Goal: Complete application form

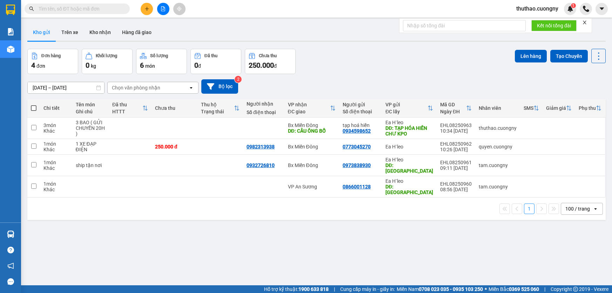
click at [138, 6] on div at bounding box center [163, 9] width 53 height 12
click at [142, 6] on button at bounding box center [147, 9] width 12 height 12
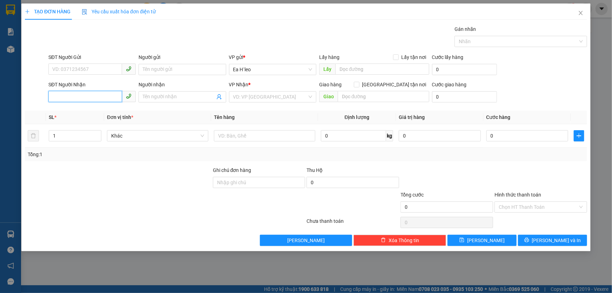
click at [83, 97] on input "SĐT Người Nhận" at bounding box center [85, 96] width 74 height 11
type input "0961386943"
click at [81, 66] on input "SĐT Người Gửi" at bounding box center [85, 68] width 74 height 11
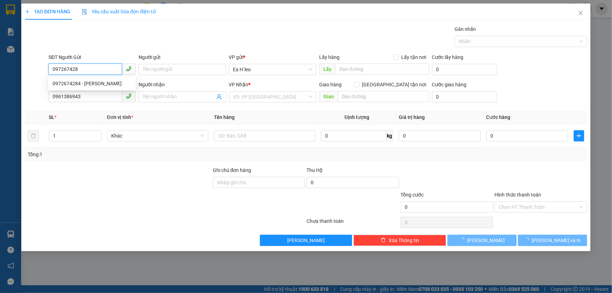
type input "0972674284"
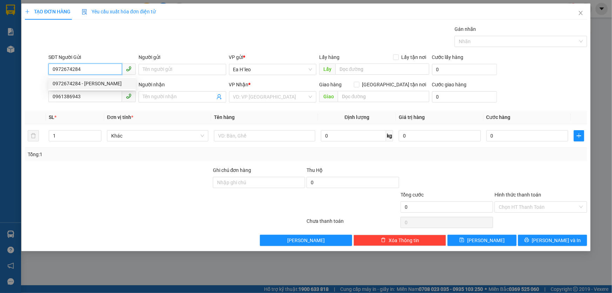
click at [107, 86] on div "0972674284 - [PERSON_NAME]" at bounding box center [92, 84] width 79 height 8
type input "[PERSON_NAME]"
type input "0972674284"
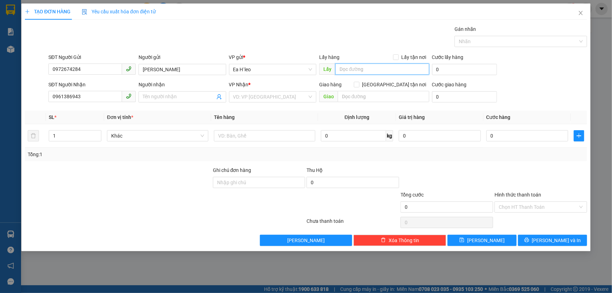
click at [345, 71] on input "text" at bounding box center [382, 68] width 94 height 11
click at [273, 102] on input "search" at bounding box center [270, 97] width 74 height 11
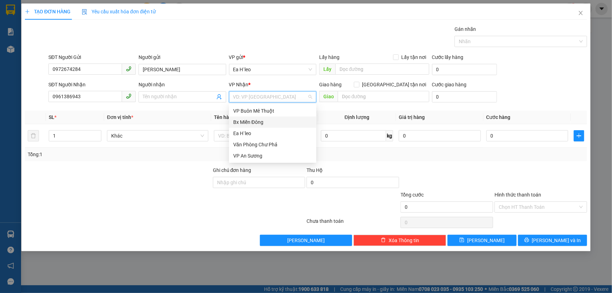
click at [267, 126] on div "Bx Miền Đông" at bounding box center [272, 122] width 79 height 8
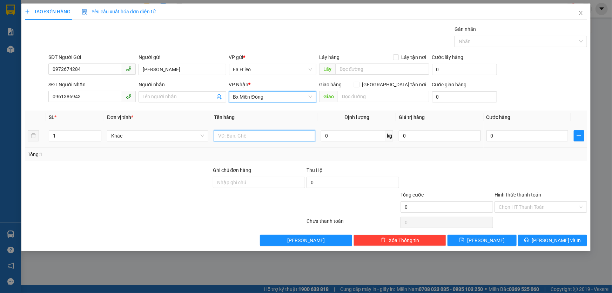
click at [256, 130] on input "text" at bounding box center [264, 135] width 101 height 11
type input "1 bao trắng"
click at [497, 134] on input "0" at bounding box center [528, 135] width 82 height 11
type input "7"
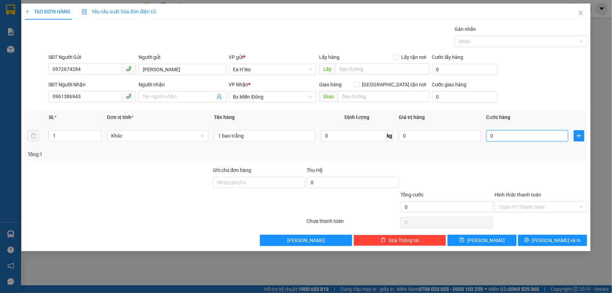
type input "7"
type input "70"
type input "700"
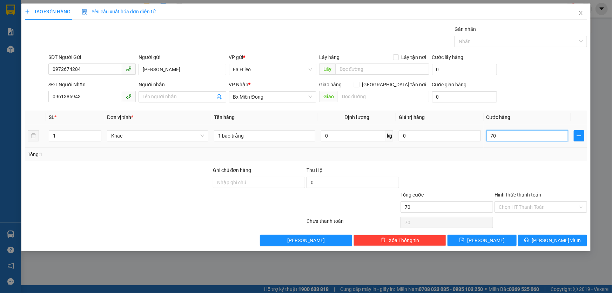
type input "700"
type input "7.000"
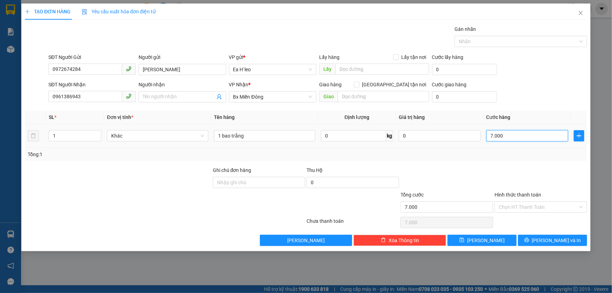
type input "70.000"
click at [481, 239] on button "[PERSON_NAME]" at bounding box center [482, 240] width 69 height 11
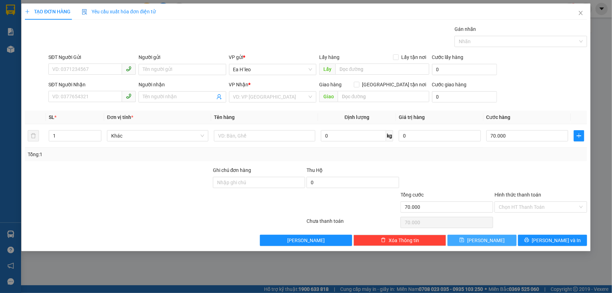
type input "0"
click at [387, 73] on input "text" at bounding box center [382, 68] width 94 height 11
type input "chợ nhỏ [GEOGRAPHIC_DATA]"
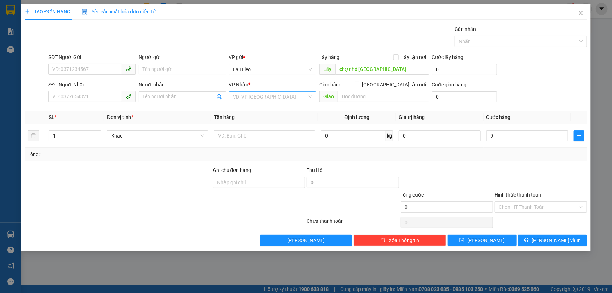
click at [257, 97] on input "search" at bounding box center [270, 97] width 74 height 11
click at [257, 119] on div "Bx Miền Đông" at bounding box center [272, 122] width 79 height 8
click at [394, 96] on input "text" at bounding box center [384, 96] width 92 height 11
type input "ngã tư sở sao"
click at [66, 65] on input "SĐT Người Gửi" at bounding box center [85, 68] width 74 height 11
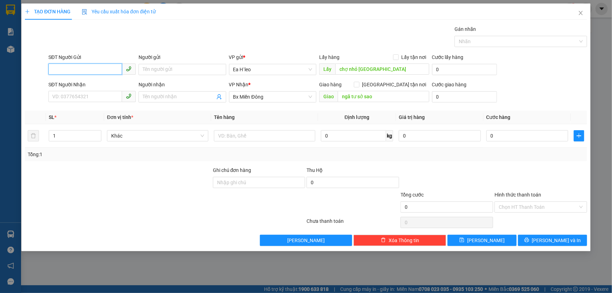
paste input "0947446465"
type input "0947446465"
click at [473, 239] on button "[PERSON_NAME]" at bounding box center [482, 240] width 69 height 11
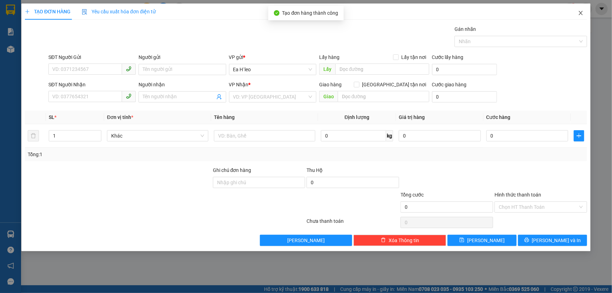
click at [579, 14] on icon "close" at bounding box center [581, 13] width 6 height 6
